Goal: Contribute content: Contribute content

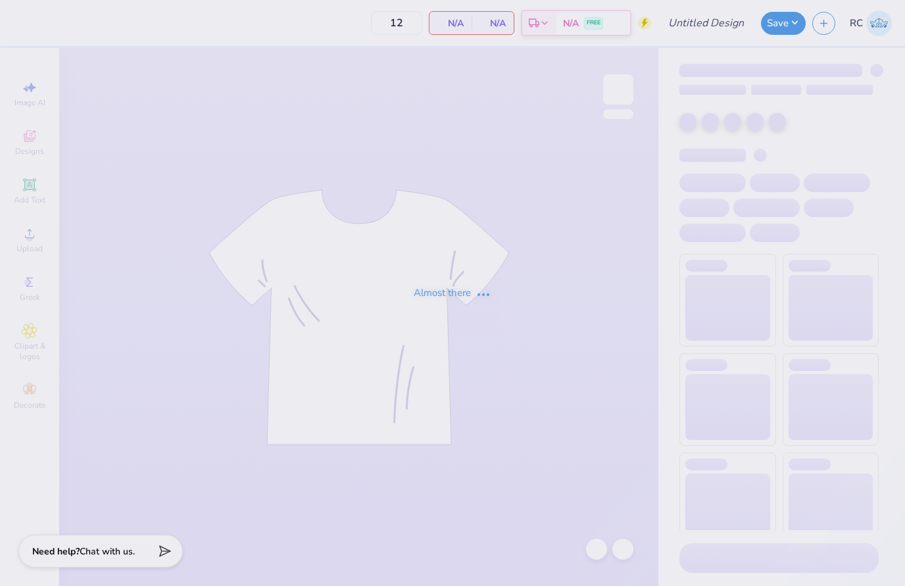
type input "GPHI Philo"
type input "24"
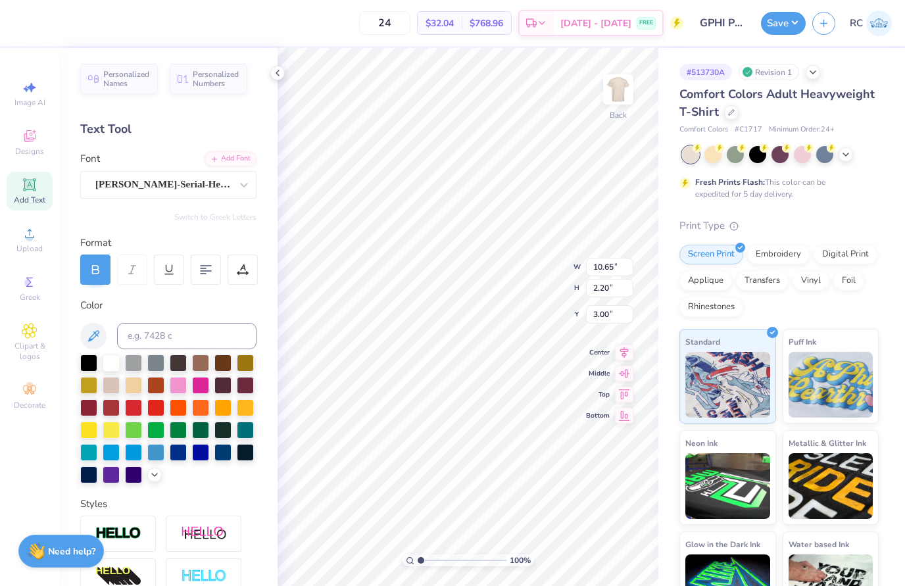
scroll to position [1, 8]
type textarea "Gamma Phi & Theta Delta Chi"
type input "11.45"
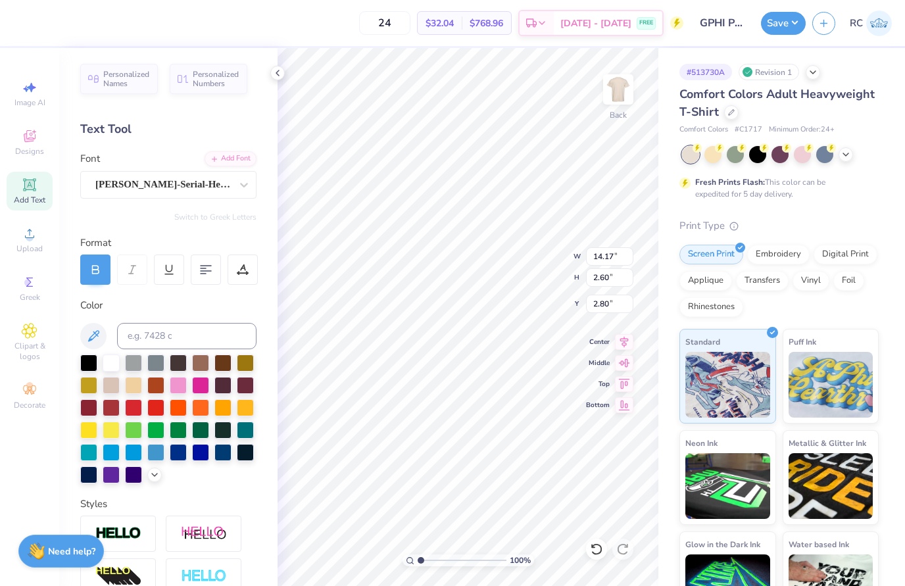
type input "2.10"
type input "3.00"
type input "6.62"
type input "0.58"
type input "13.84"
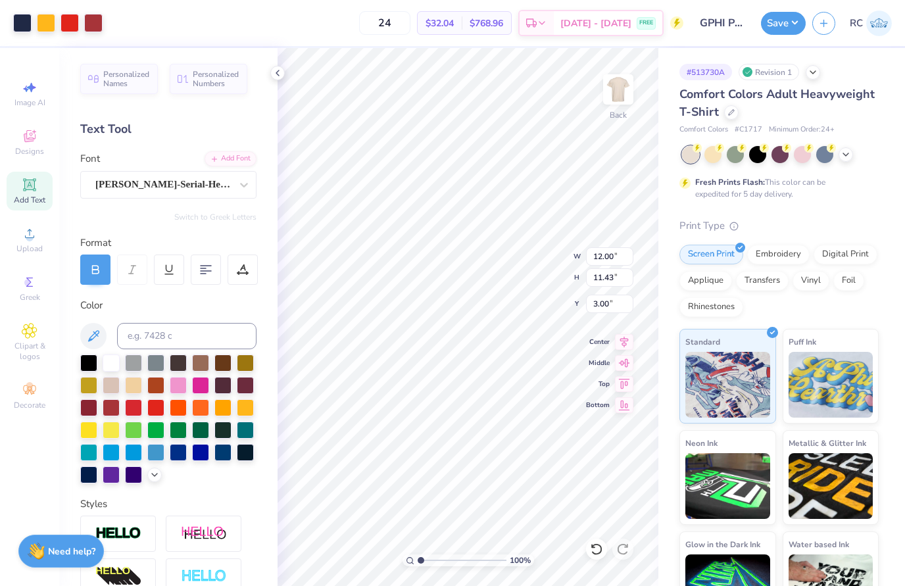
type input "10.19"
type input "9.70"
type input "3.74"
click at [786, 36] on div "Save RC" at bounding box center [833, 23] width 144 height 46
click at [786, 32] on button "Save" at bounding box center [783, 21] width 45 height 23
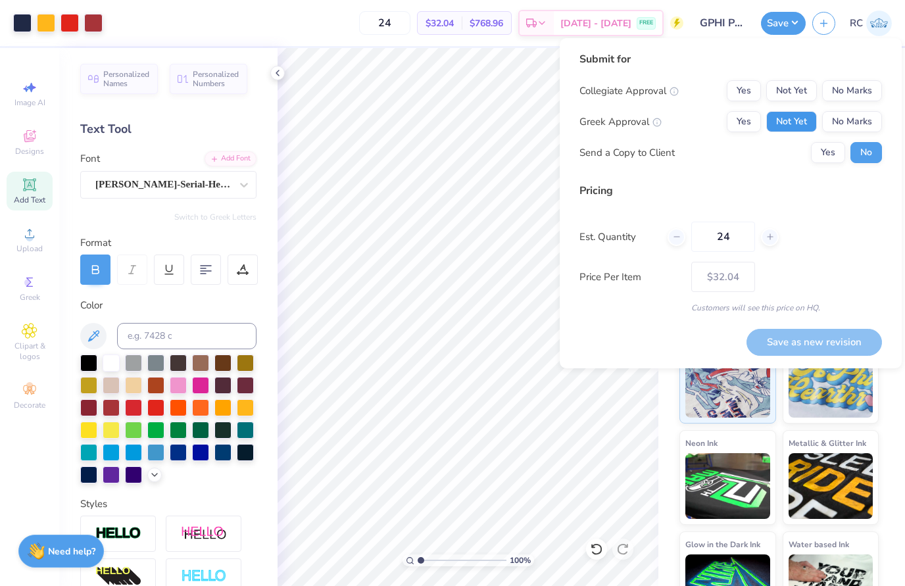
click at [805, 129] on button "Not Yet" at bounding box center [792, 121] width 51 height 21
click at [802, 97] on button "Not Yet" at bounding box center [792, 90] width 51 height 21
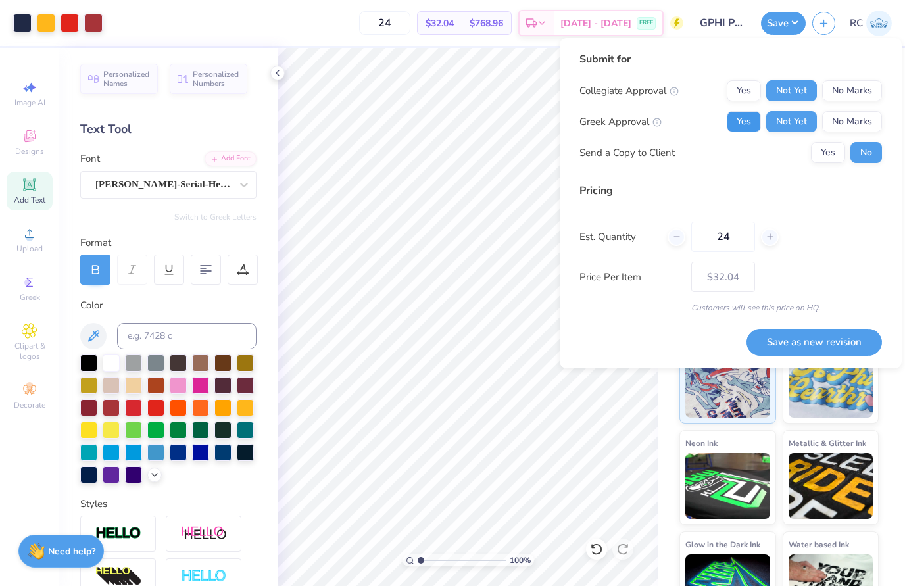
click at [740, 124] on button "Yes" at bounding box center [744, 121] width 34 height 21
click at [740, 105] on div "Collegiate Approval Yes Not Yet No Marks Greek Approval Yes Not Yet No Marks Se…" at bounding box center [731, 121] width 303 height 83
click at [722, 240] on input "24" at bounding box center [724, 237] width 64 height 30
click at [722, 236] on input "24" at bounding box center [724, 237] width 64 height 30
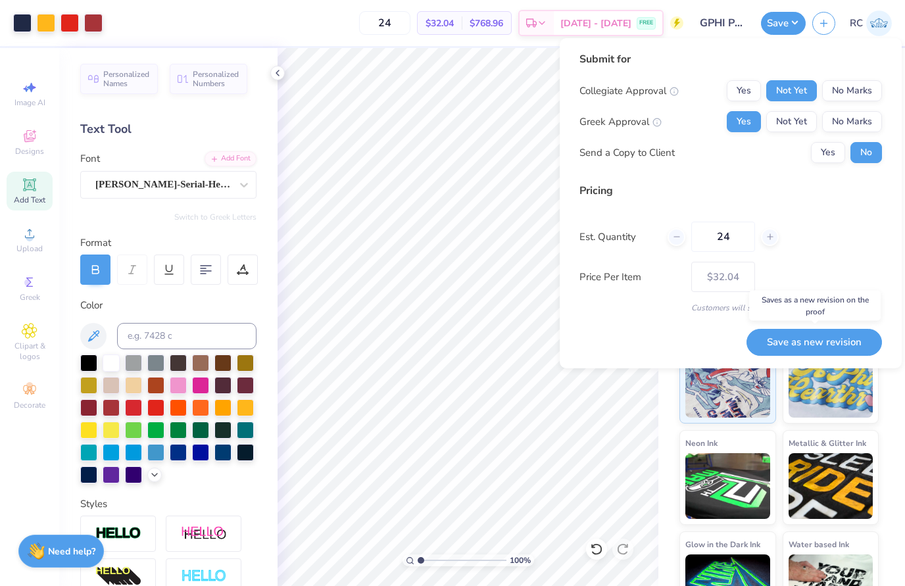
click at [828, 342] on button "Save as new revision" at bounding box center [815, 342] width 136 height 27
type input "$32.04"
click at [276, 76] on icon at bounding box center [277, 73] width 11 height 11
